Goal: Information Seeking & Learning: Learn about a topic

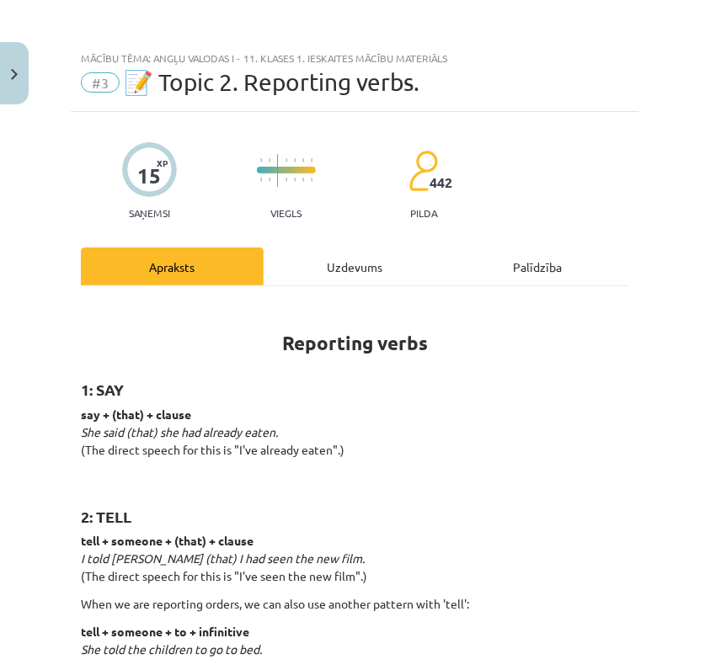
click at [542, 498] on h2 "2: TELL" at bounding box center [355, 507] width 548 height 41
click at [477, 451] on p "say + (that) + clause She said (that) she had already eaten. (The direct speech…" at bounding box center [355, 441] width 548 height 71
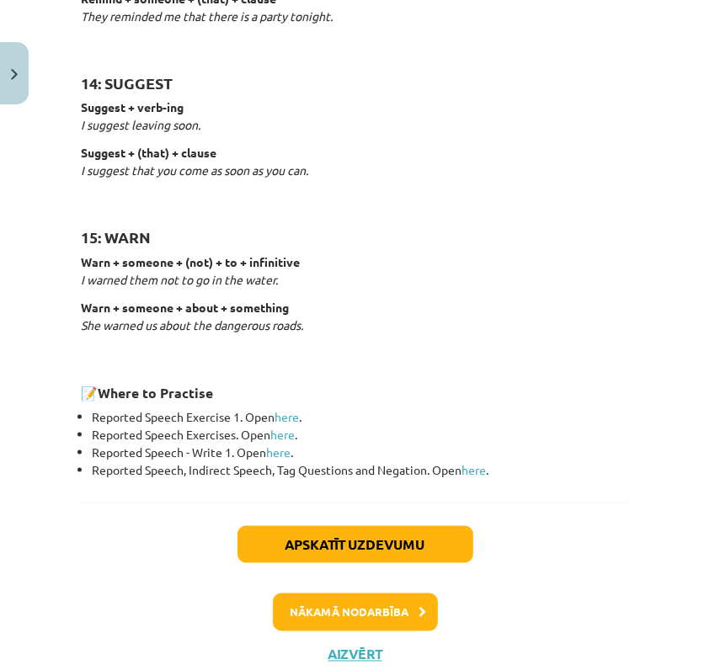
scroll to position [2631, 0]
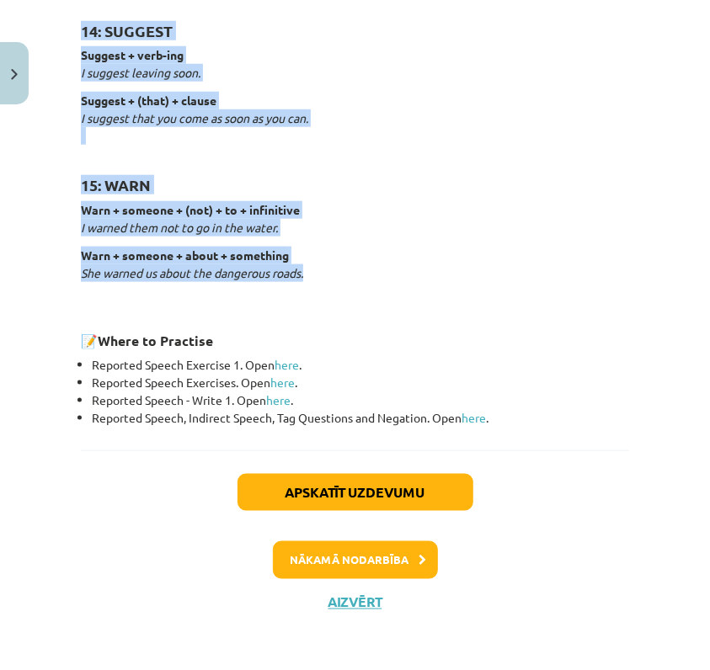
drag, startPoint x: 88, startPoint y: 252, endPoint x: 537, endPoint y: 264, distance: 449.7
click at [537, 264] on div "Mācību tēma: Angļu valodas i - 11. klases 1. ieskaites mācību materiāls #3 📝 To…" at bounding box center [355, 335] width 710 height 670
copy div "Reporting verbs 1: SAY say + (that) + clause She said (that) she had already ea…"
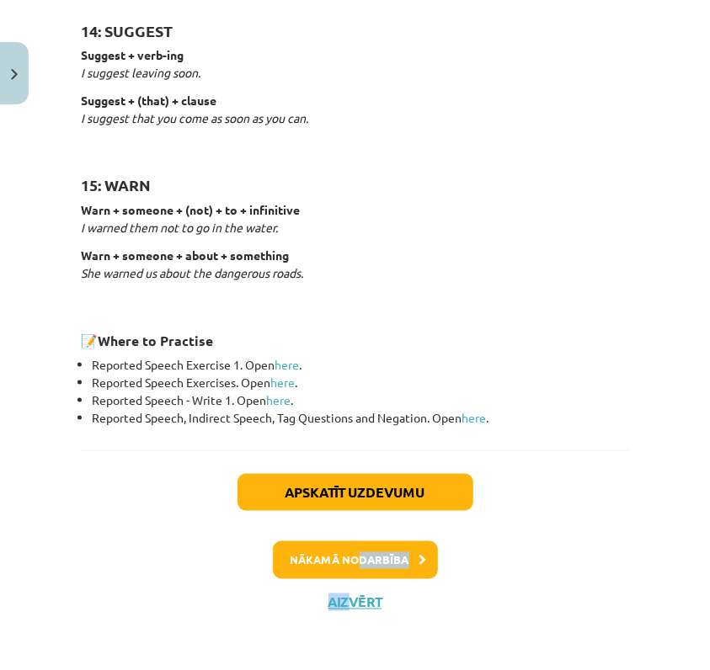
drag, startPoint x: 351, startPoint y: 565, endPoint x: 374, endPoint y: 563, distance: 22.8
click at [368, 562] on div "Apskatīt uzdevumu Nākamā nodarbība Aizvērt" at bounding box center [355, 536] width 548 height 172
drag, startPoint x: 374, startPoint y: 563, endPoint x: 423, endPoint y: 265, distance: 302.1
click at [423, 265] on p "Warn + someone + about + something She warned us about the dangerous roads." at bounding box center [355, 264] width 548 height 35
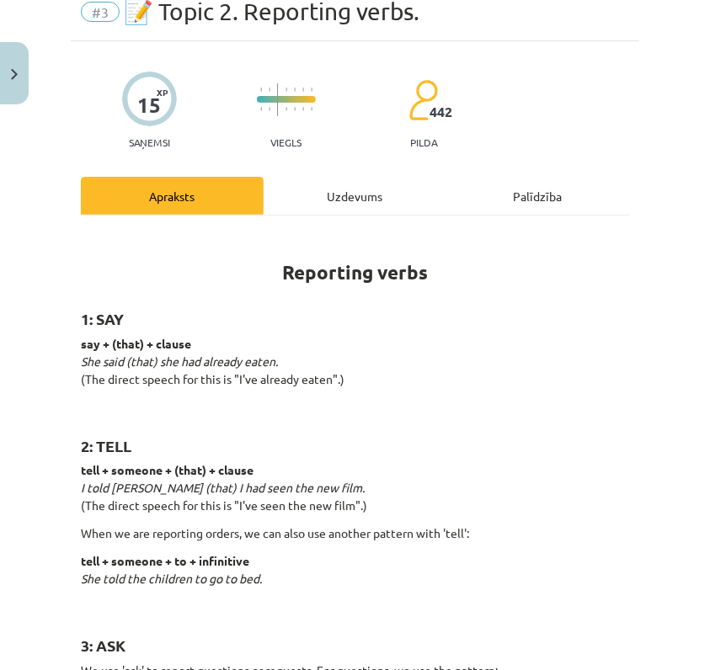
scroll to position [0, 0]
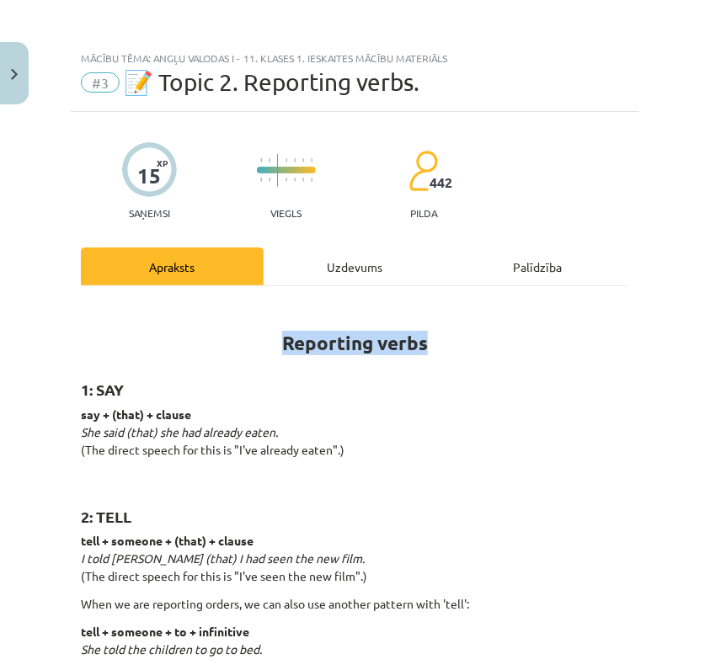
drag, startPoint x: 277, startPoint y: 342, endPoint x: 430, endPoint y: 349, distance: 153.4
click at [430, 349] on h1 "Reporting verbs" at bounding box center [355, 327] width 548 height 53
copy strong "Reporting verbs"
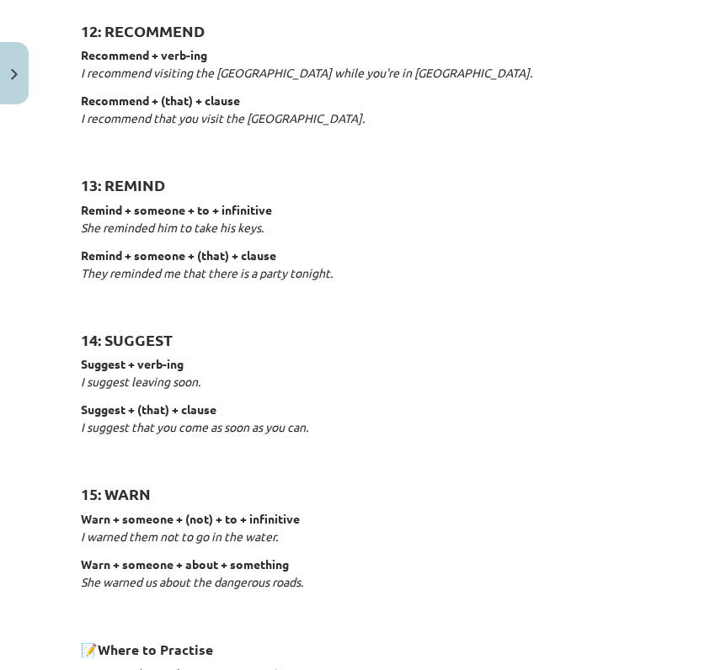
scroll to position [2631, 0]
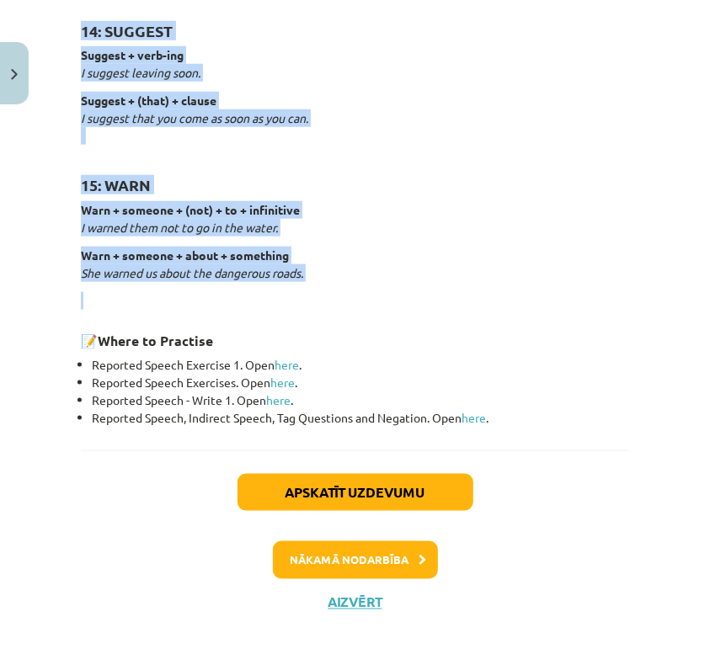
drag, startPoint x: 76, startPoint y: 385, endPoint x: 384, endPoint y: 296, distance: 320.6
copy div "1: SAY say + (that) + clause She said (that) she had already eaten. (The direct…"
click at [514, 157] on h2 "15: WARN" at bounding box center [355, 175] width 548 height 41
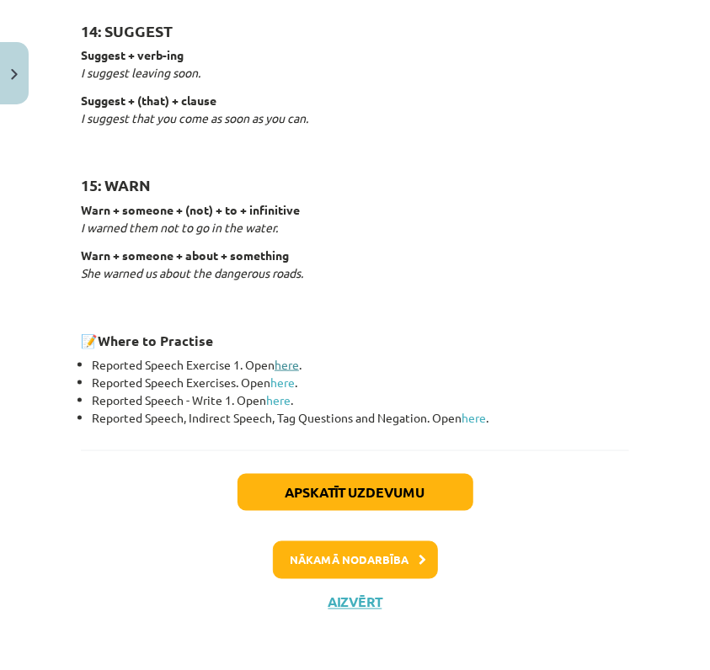
click at [289, 365] on link "here" at bounding box center [286, 364] width 24 height 15
